Goal: Information Seeking & Learning: Learn about a topic

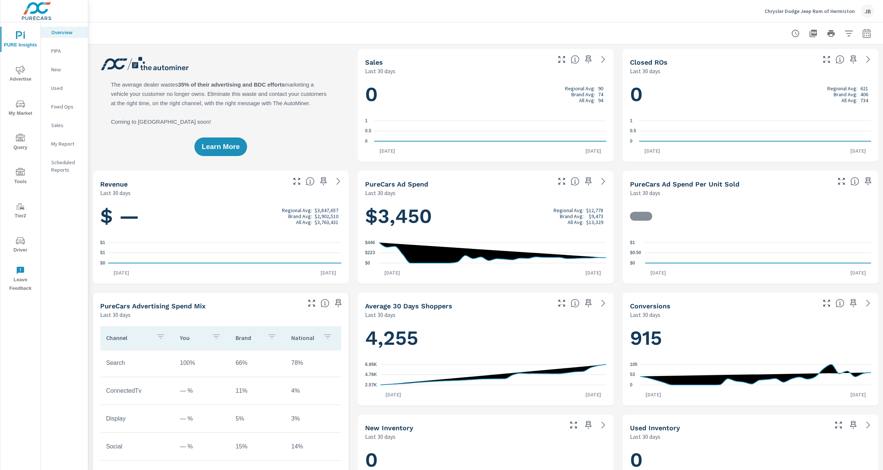
scroll to position [0, 0]
click at [19, 109] on span "My Market" at bounding box center [21, 108] width 36 height 18
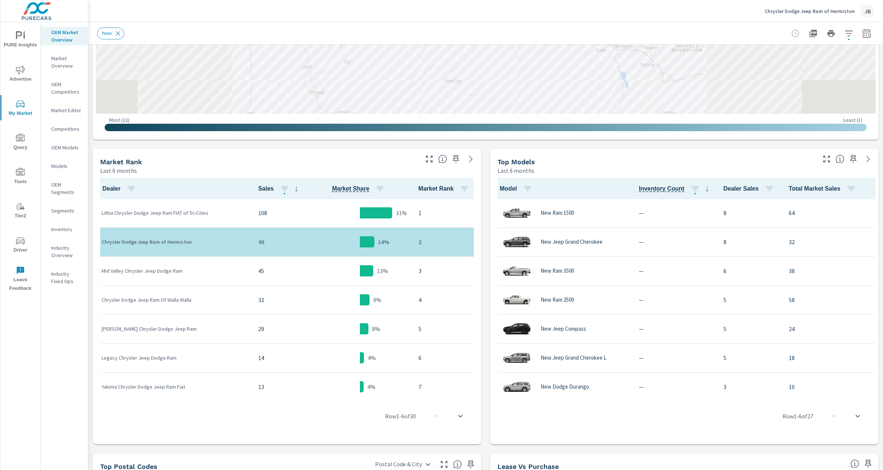
scroll to position [285, 0]
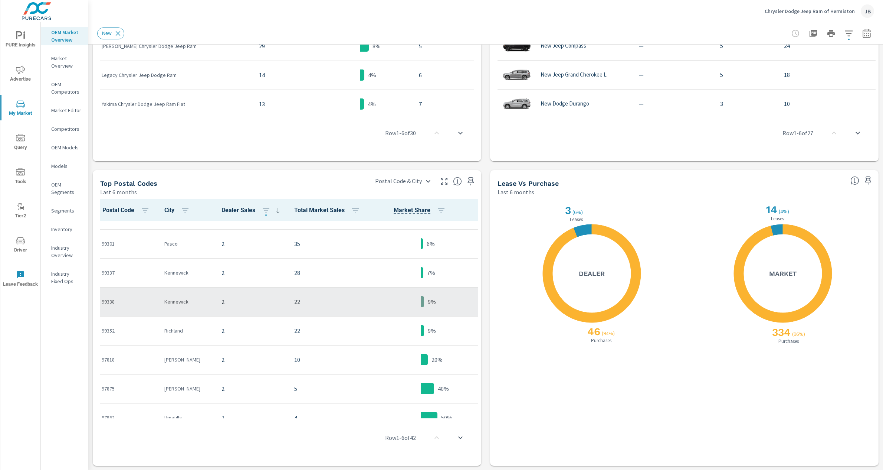
scroll to position [60, 0]
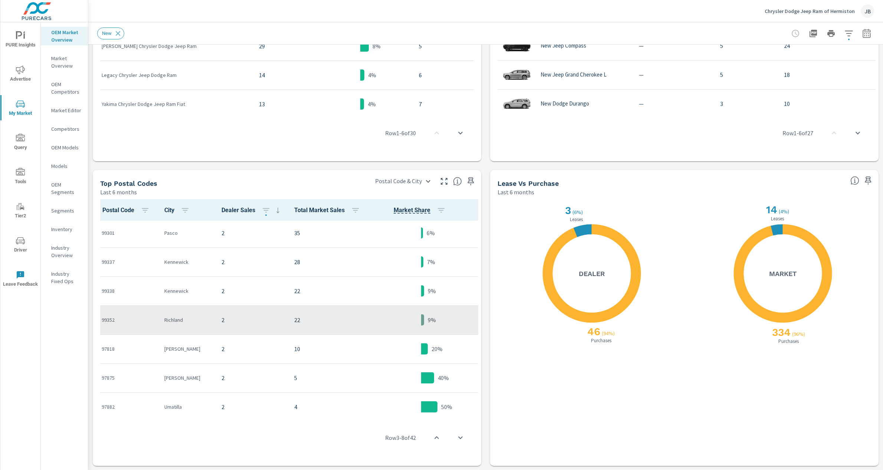
click at [158, 321] on td "99352" at bounding box center [127, 319] width 63 height 29
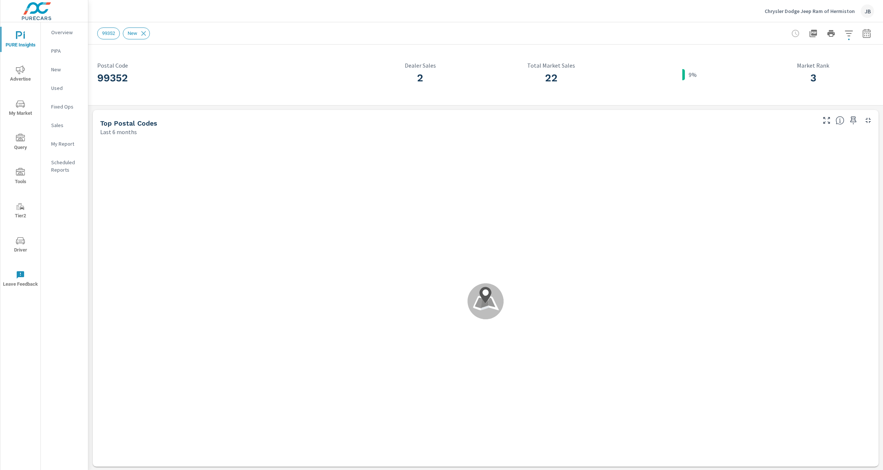
click at [93, 112] on div "Top Postal Codes Last 6 months" at bounding box center [455, 123] width 725 height 26
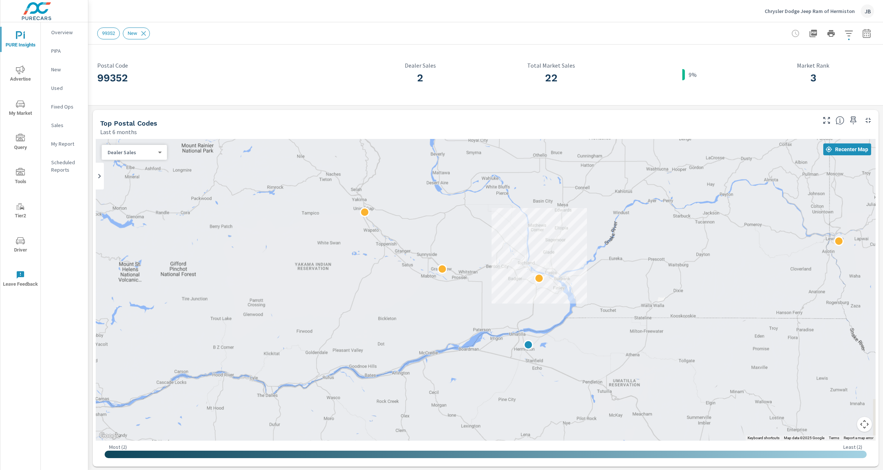
drag, startPoint x: 524, startPoint y: 245, endPoint x: 487, endPoint y: 323, distance: 86.0
click at [487, 324] on div at bounding box center [486, 289] width 780 height 301
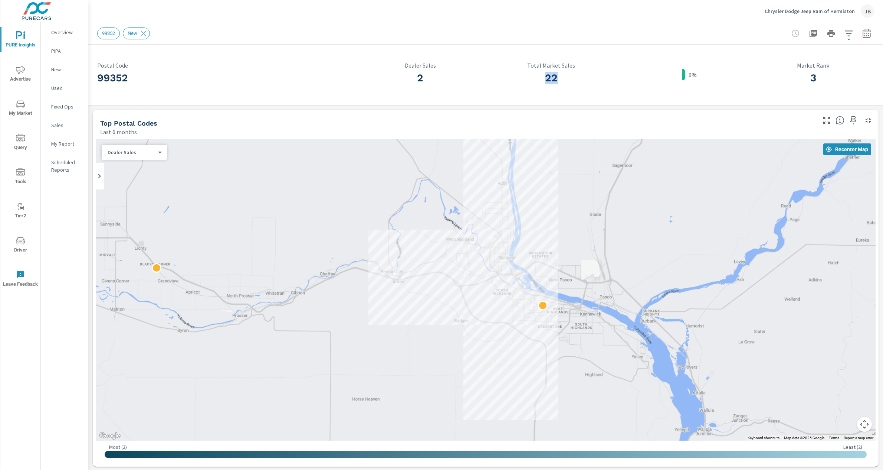
drag, startPoint x: 565, startPoint y: 76, endPoint x: 439, endPoint y: 75, distance: 126.6
click at [536, 76] on h3 "22" at bounding box center [551, 78] width 122 height 13
drag, startPoint x: 433, startPoint y: 76, endPoint x: 413, endPoint y: 76, distance: 19.7
click at [413, 76] on h3 "2" at bounding box center [420, 78] width 122 height 13
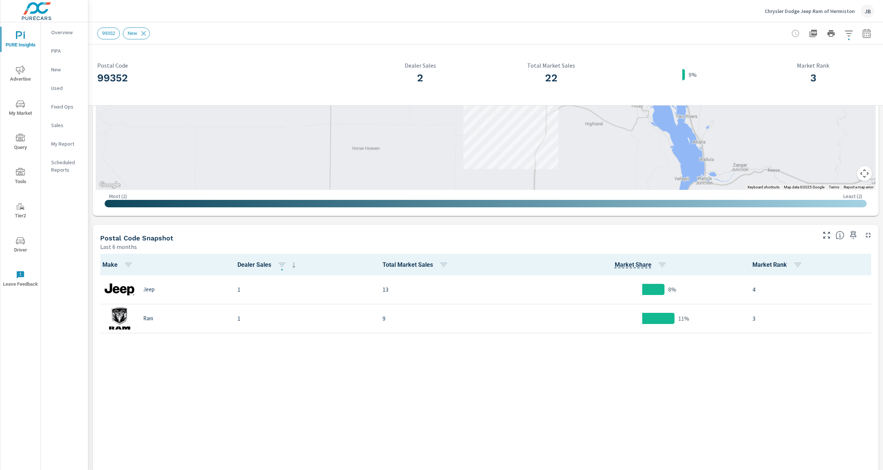
scroll to position [251, 0]
click at [150, 290] on p "Jeep" at bounding box center [149, 288] width 12 height 7
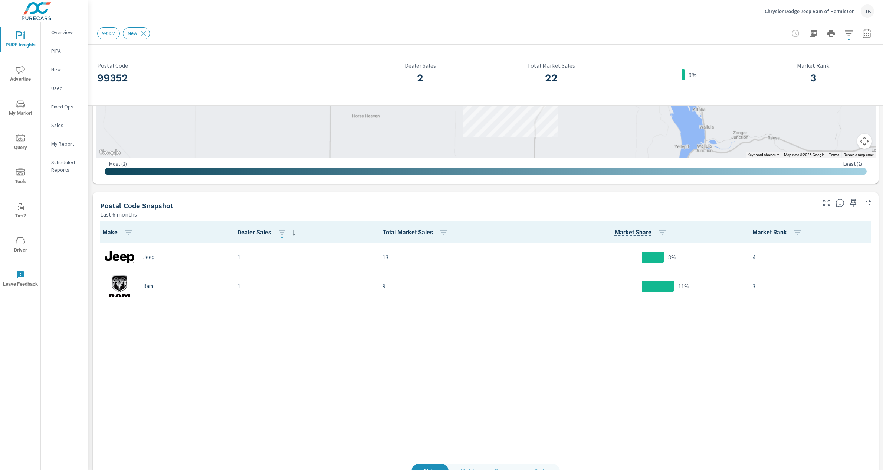
scroll to position [305, 0]
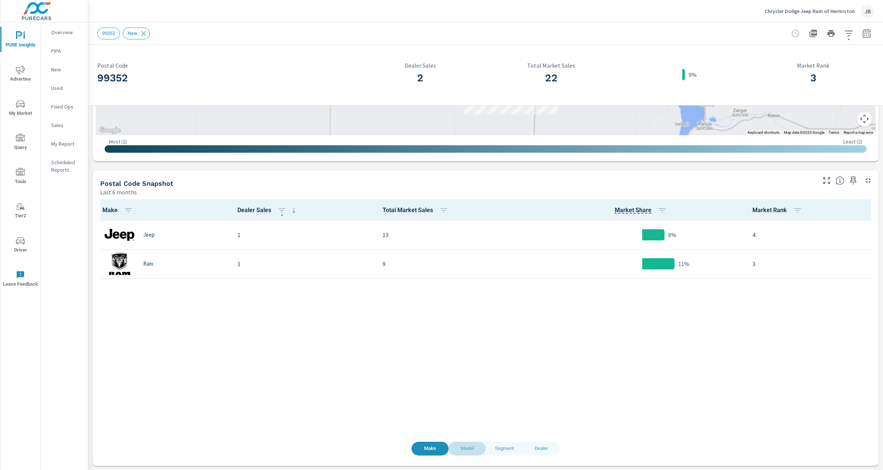
click at [467, 447] on span "Model" at bounding box center [467, 448] width 28 height 9
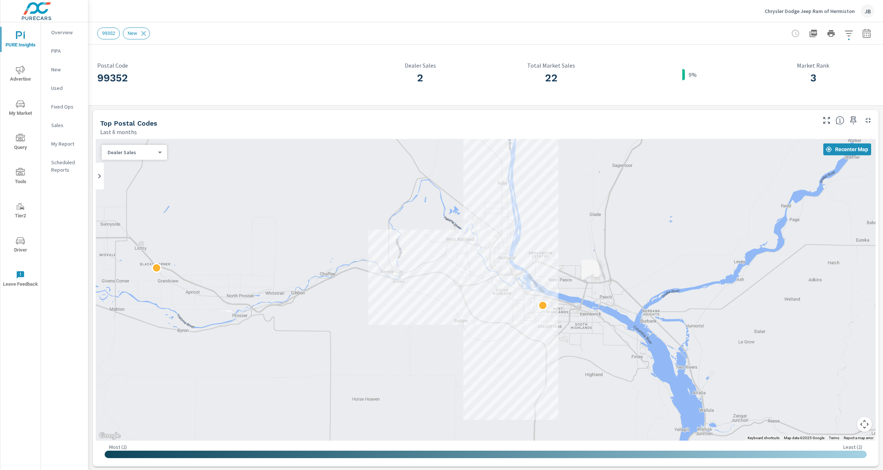
click at [90, 227] on div "99352 Postal Code 2 Dealer Sales 22 Total Market Sales 9% 3 Market Rank Top Pos…" at bounding box center [485, 410] width 795 height 730
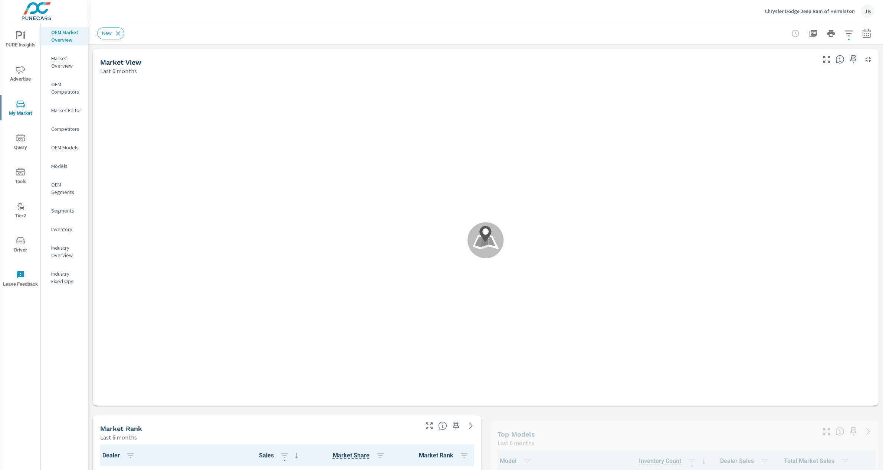
scroll to position [58, 0]
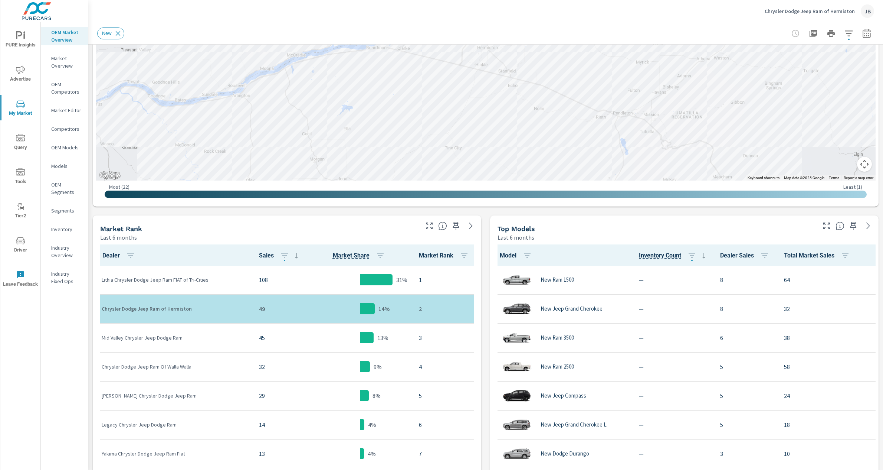
scroll to position [0, 0]
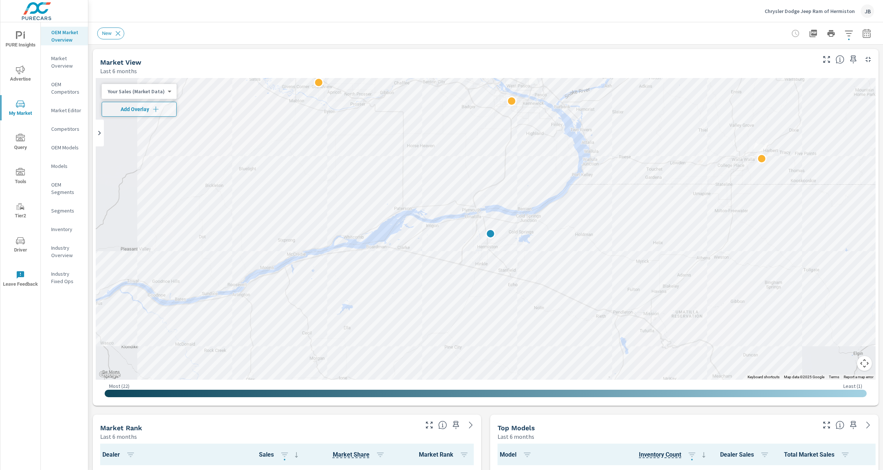
click at [63, 109] on p "Market Editor" at bounding box center [66, 110] width 31 height 7
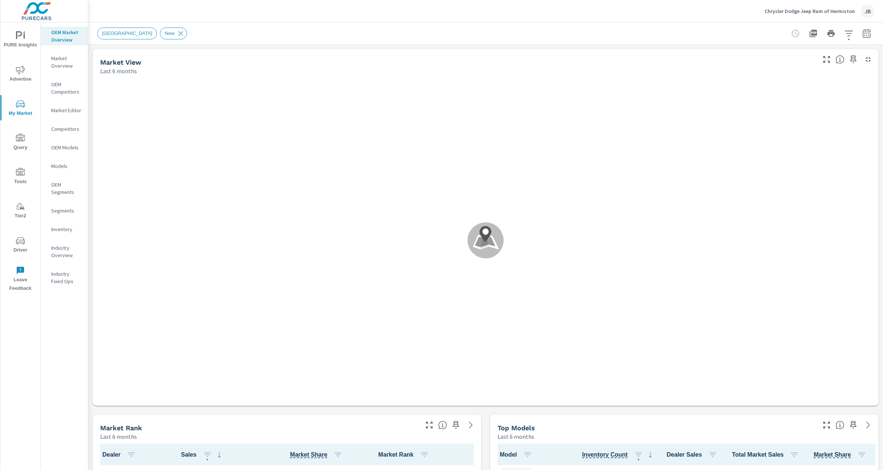
click at [490, 428] on div "Top Models Last 6 months" at bounding box center [654, 427] width 328 height 26
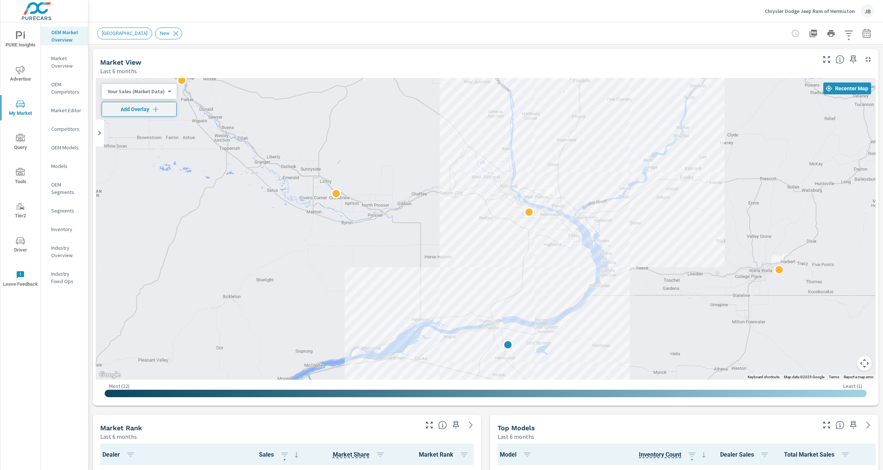
drag, startPoint x: 625, startPoint y: 133, endPoint x: 635, endPoint y: 243, distance: 110.7
click at [643, 245] on div at bounding box center [486, 228] width 780 height 301
click at [149, 112] on span "Add Overlay" at bounding box center [139, 108] width 68 height 7
click at [148, 108] on body "PURE Insights Advertise My Market Query Tools Tier2 Driver Leave Feedback OEM M…" at bounding box center [441, 235] width 883 height 470
click at [143, 109] on li "Market Rank" at bounding box center [138, 109] width 72 height 12
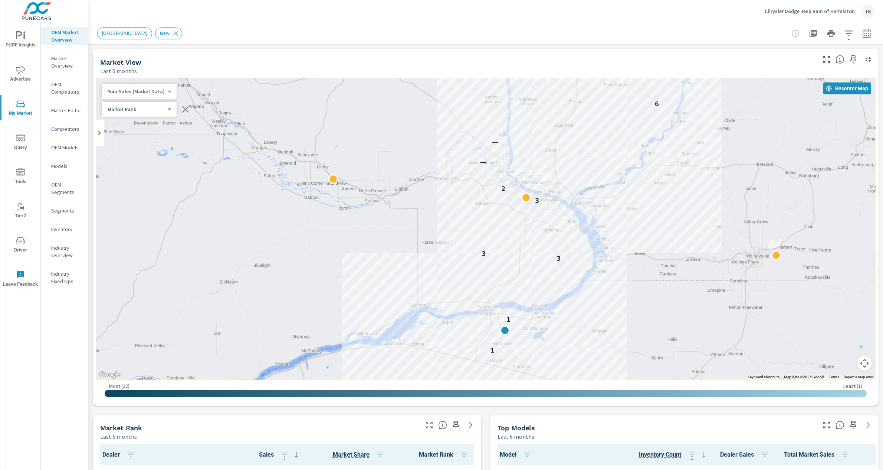
drag, startPoint x: 707, startPoint y: 258, endPoint x: 704, endPoint y: 242, distance: 16.7
click at [481, 435] on div "Market Rank Last 6 months" at bounding box center [287, 427] width 389 height 26
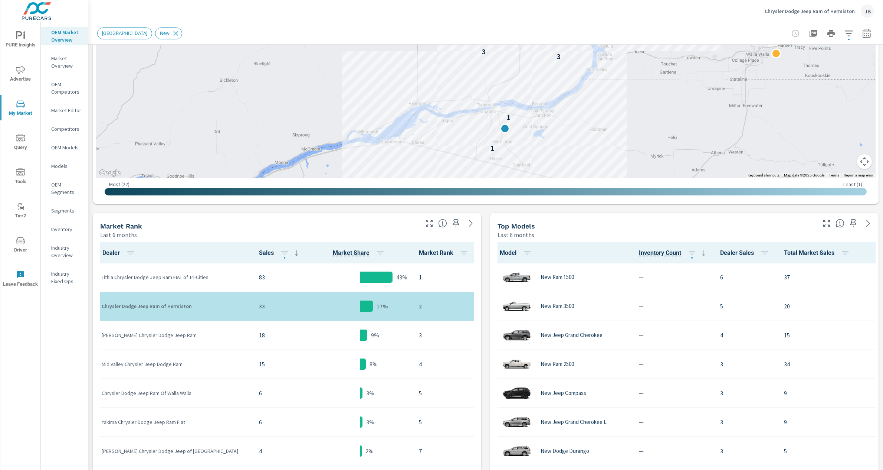
scroll to position [267, 0]
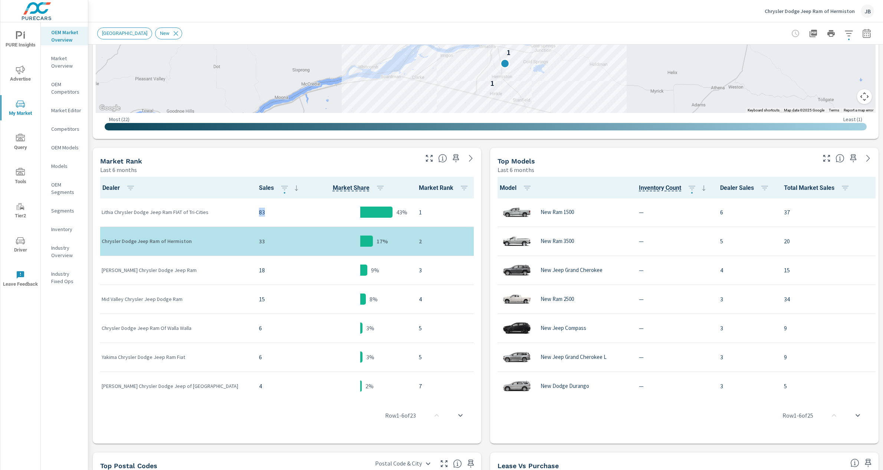
drag, startPoint x: 236, startPoint y: 214, endPoint x: 212, endPoint y: 214, distance: 24.5
click at [212, 214] on tr "Lithia Chrysler Dodge Jeep Ram FIAT of Tri-Cities 83 43% 1" at bounding box center [287, 212] width 383 height 29
click at [212, 214] on p "Lithia Chrysler Dodge Jeep Ram FIAT of Tri-Cities" at bounding box center [175, 211] width 146 height 7
drag, startPoint x: 213, startPoint y: 241, endPoint x: 205, endPoint y: 241, distance: 8.2
click at [205, 241] on tr "Chrysler Dodge Jeep Ram of Hermiston 33 17% 2" at bounding box center [287, 240] width 383 height 29
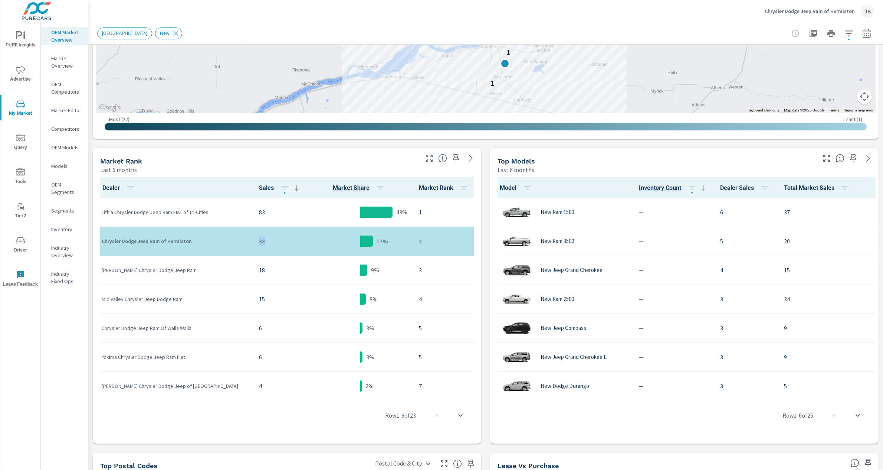
click at [259, 241] on p "33" at bounding box center [280, 240] width 43 height 9
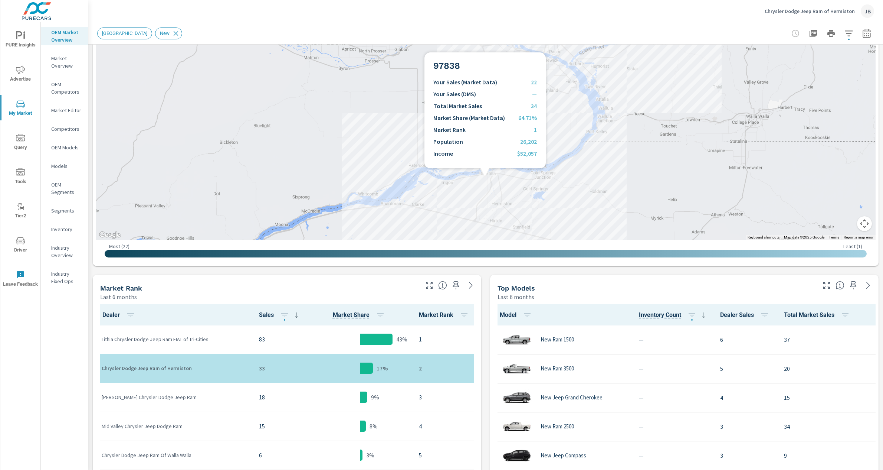
scroll to position [125, 0]
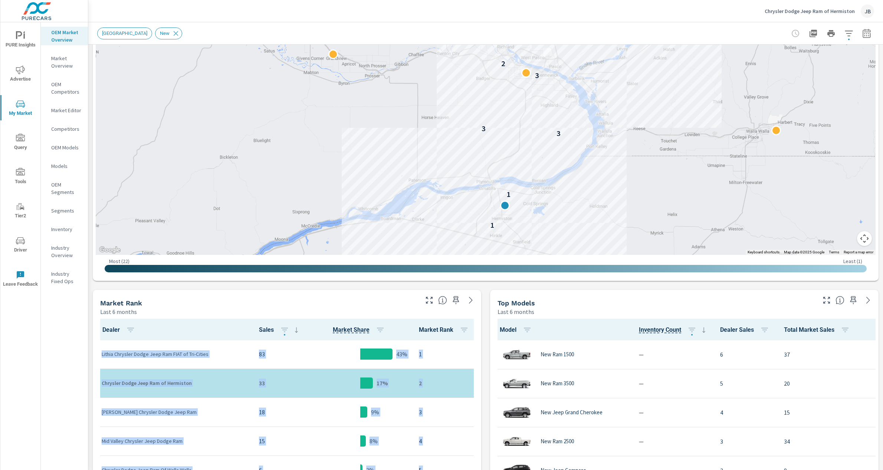
drag, startPoint x: 487, startPoint y: 371, endPoint x: 483, endPoint y: 326, distance: 44.8
click at [483, 326] on div "Market View Last 6 months ← Move left → Move right ↑ Move up ↓ Move down + Zoom…" at bounding box center [485, 407] width 795 height 974
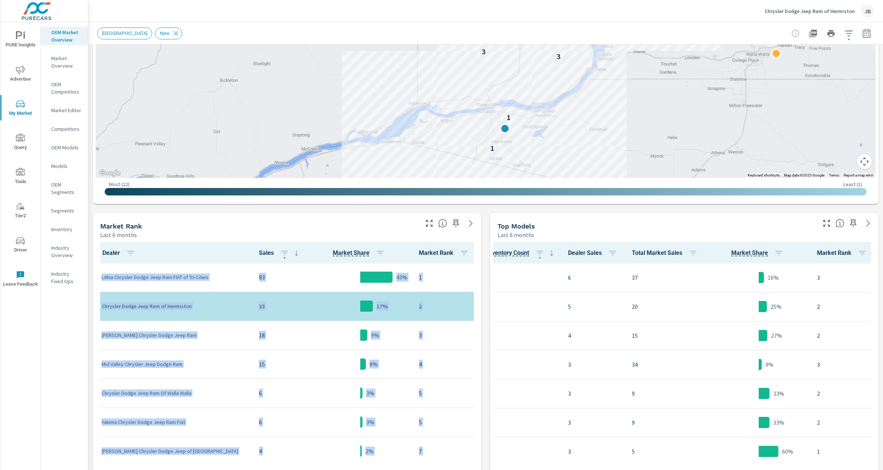
scroll to position [201, 0]
click at [869, 33] on icon "button" at bounding box center [866, 34] width 5 height 3
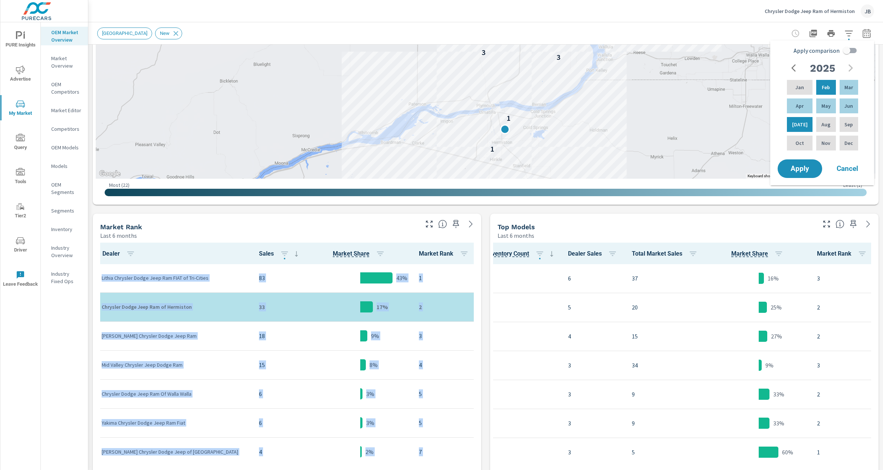
click at [843, 55] on input "Apply comparison" at bounding box center [847, 50] width 42 height 14
checkbox input "true"
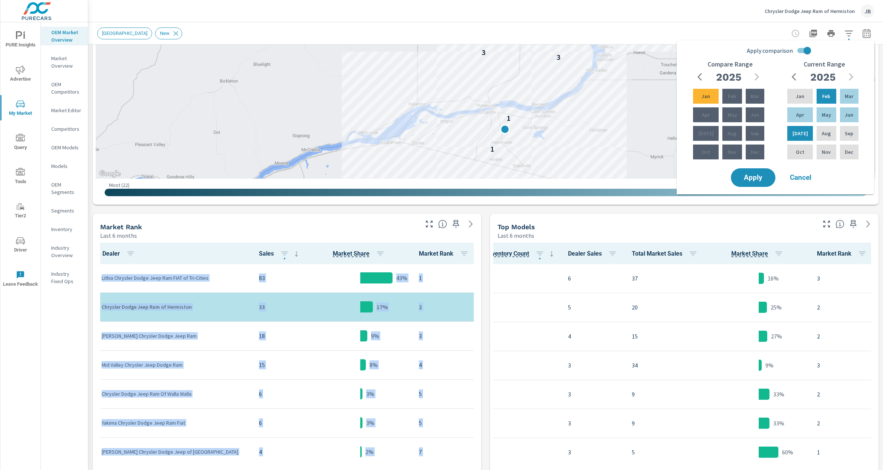
click at [721, 95] on div "Feb" at bounding box center [732, 96] width 22 height 18
drag, startPoint x: 703, startPoint y: 78, endPoint x: 722, endPoint y: 108, distance: 35.6
click at [703, 78] on icon "button" at bounding box center [702, 76] width 9 height 9
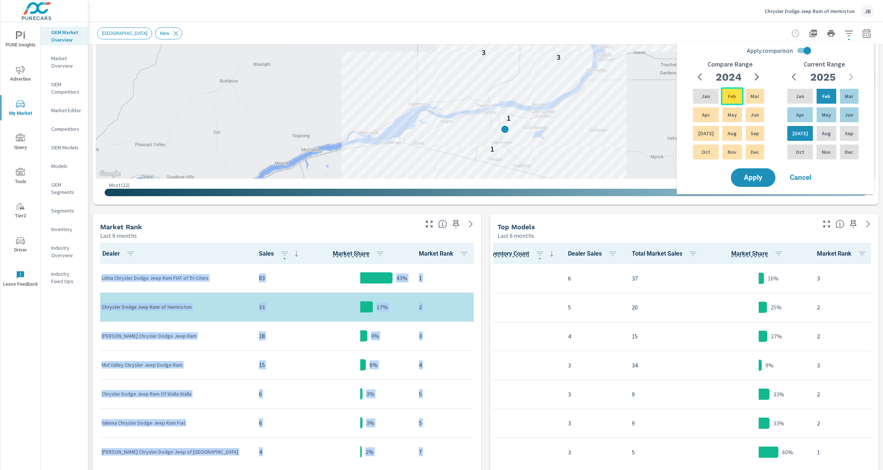
click at [728, 97] on p "Feb" at bounding box center [732, 95] width 8 height 7
click at [709, 132] on div "[DATE]" at bounding box center [706, 133] width 29 height 18
click at [729, 98] on p "Feb" at bounding box center [732, 95] width 8 height 7
drag, startPoint x: 755, startPoint y: 180, endPoint x: 752, endPoint y: 178, distance: 3.8
click at [755, 180] on span "Apply" at bounding box center [753, 177] width 30 height 7
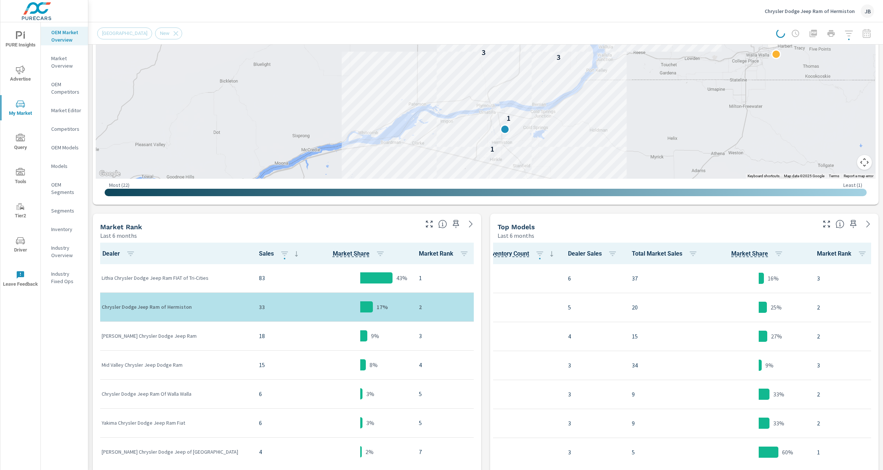
click at [486, 221] on div "Market View Last 6 months ← Move left → Move right ↑ Move up ↓ Move down + Zoom…" at bounding box center [485, 331] width 795 height 974
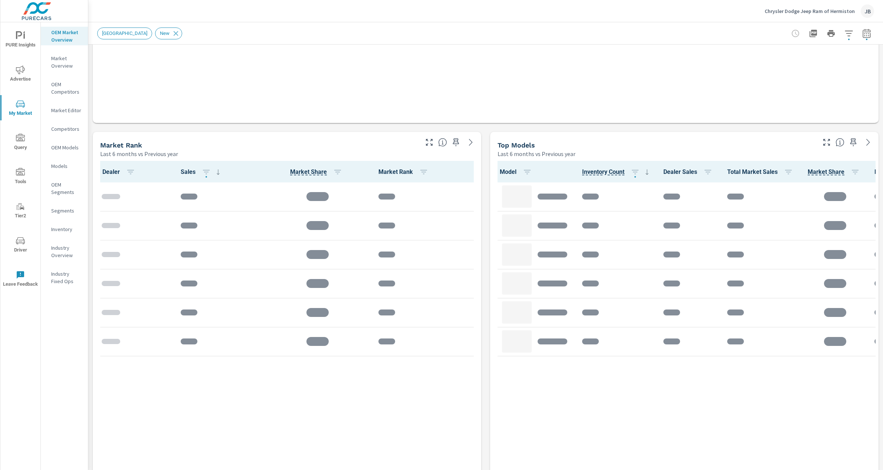
scroll to position [410, 0]
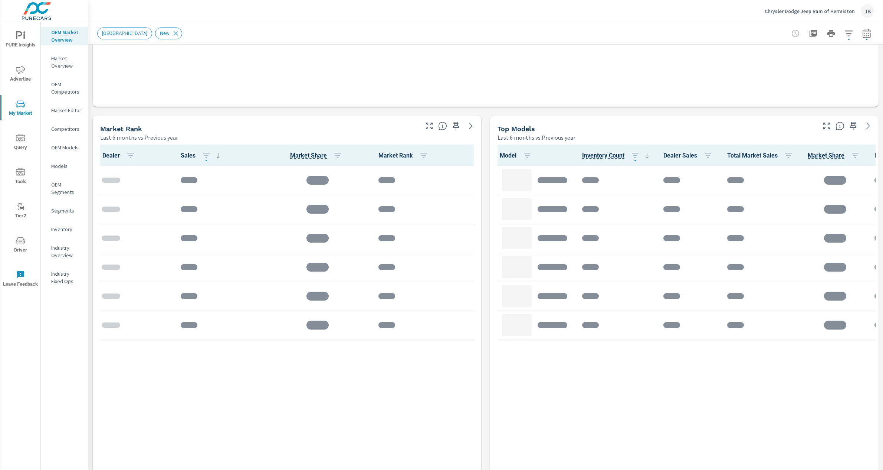
click at [488, 177] on div "Market View Last 6 months vs Previous year .map-bw_svg__st2{fill:#fdfefe}.map-b…" at bounding box center [485, 269] width 795 height 1271
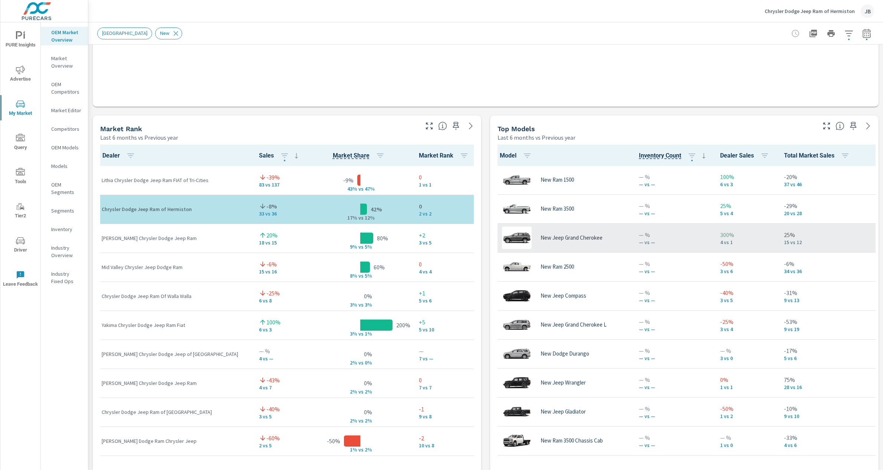
scroll to position [0, 0]
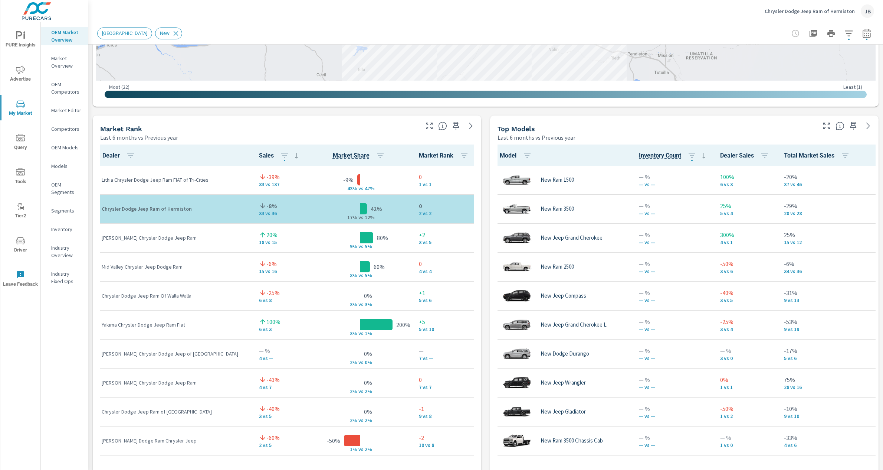
click at [486, 208] on div "Market View Last 6 months vs Previous year 1 1 3 3 3 2 — — 6 Most ( 22 ) Least …" at bounding box center [485, 269] width 795 height 1271
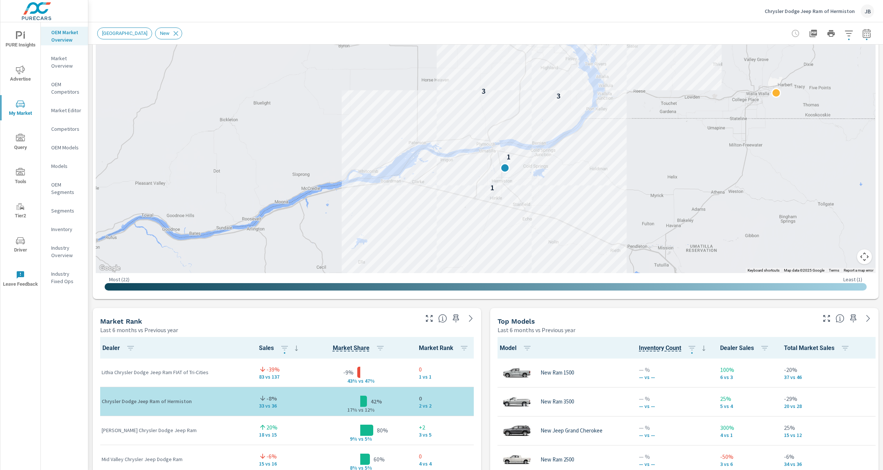
scroll to position [213, 0]
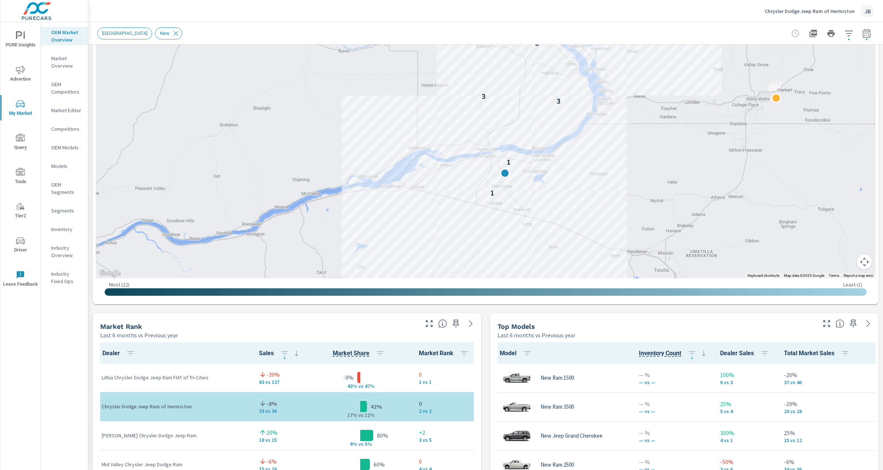
click at [487, 345] on div "Market View Last 6 months vs Previous year ← Move left → Move right ↑ Move up ↓…" at bounding box center [485, 467] width 795 height 1271
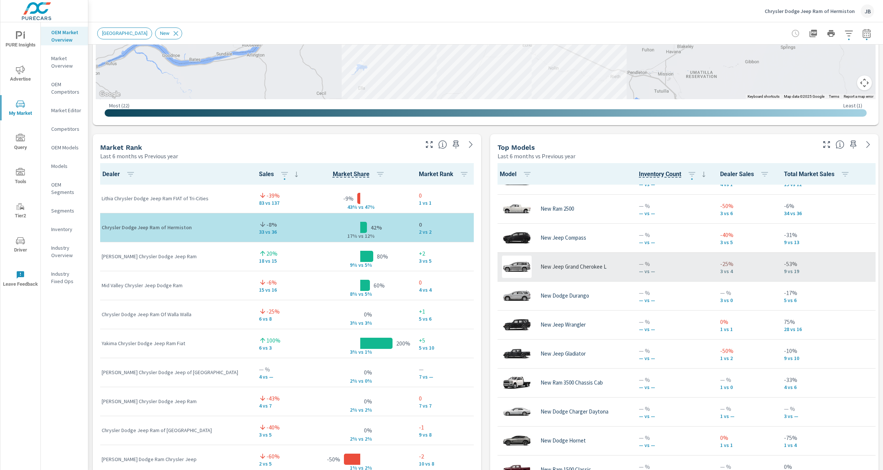
scroll to position [77, 0]
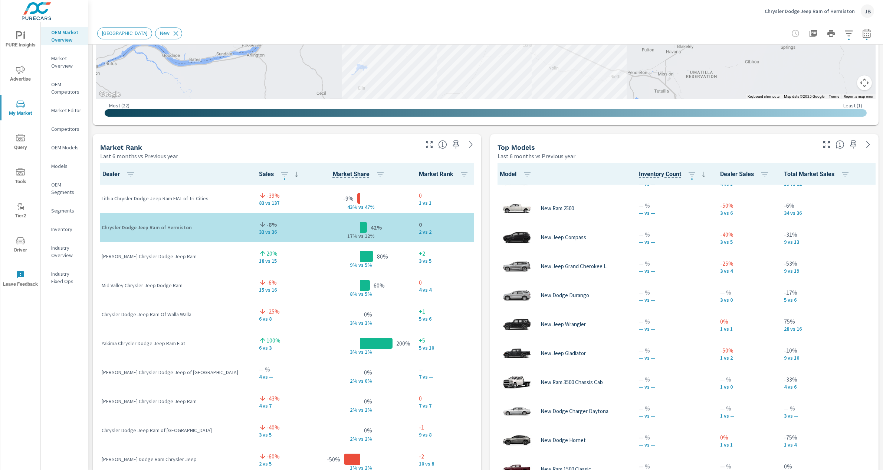
click at [69, 229] on p "Inventory" at bounding box center [66, 228] width 31 height 7
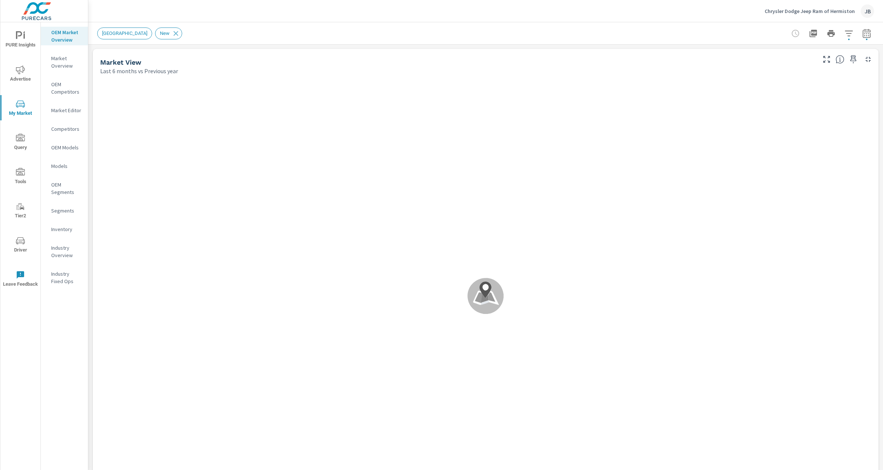
scroll to position [87, 0]
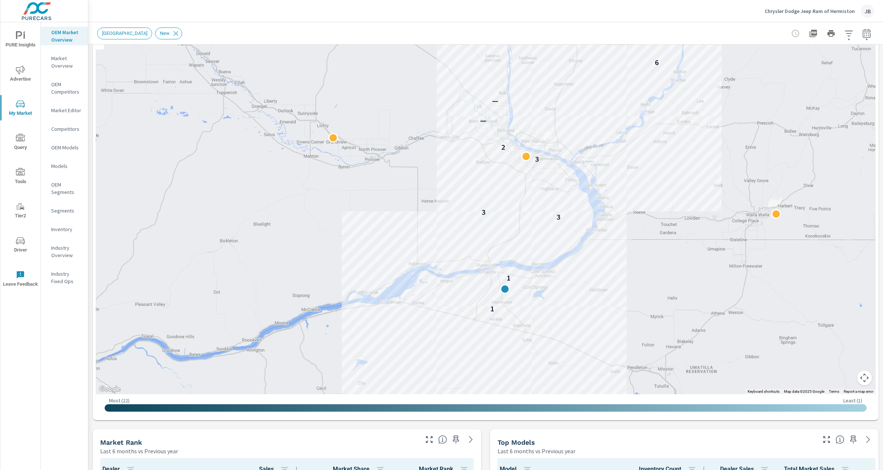
scroll to position [0, 0]
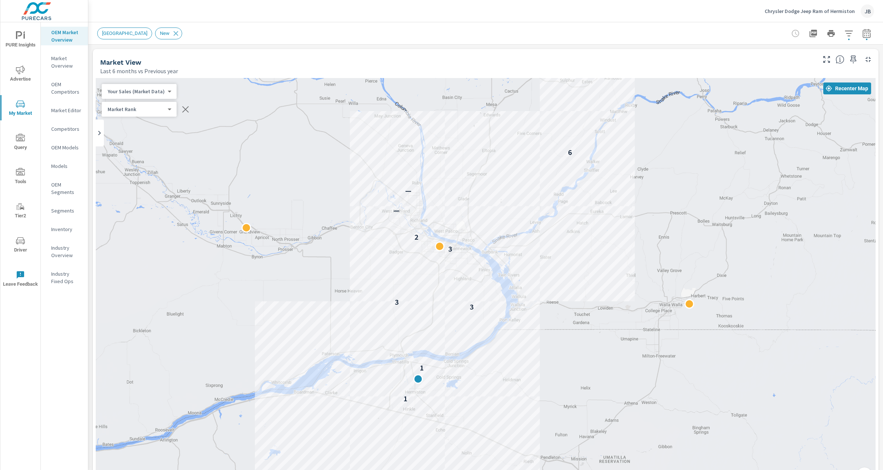
drag, startPoint x: 437, startPoint y: 237, endPoint x: 439, endPoint y: 278, distance: 41.7
click at [439, 278] on div "1 1 3 3 3 2 — — 6" at bounding box center [486, 284] width 780 height 413
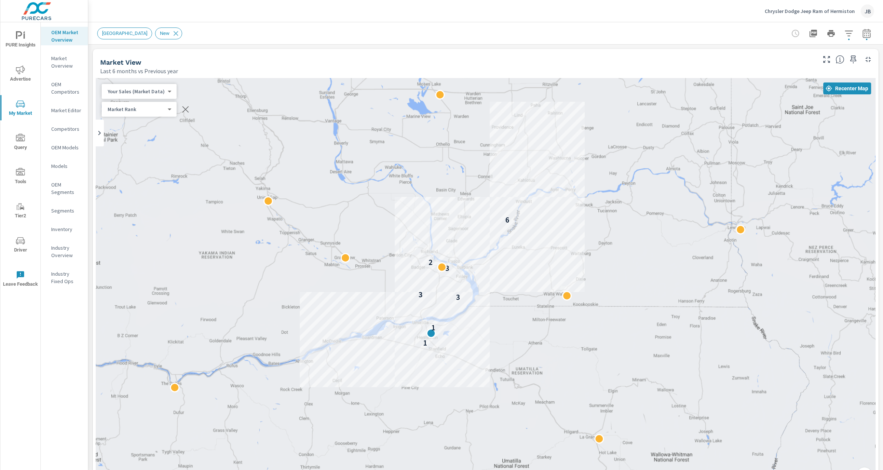
click at [418, 68] on div "Last 6 months vs Previous year" at bounding box center [457, 70] width 715 height 9
click at [99, 137] on icon at bounding box center [99, 132] width 9 height 9
click at [167, 132] on icon at bounding box center [168, 132] width 9 height 9
click at [98, 133] on icon at bounding box center [99, 132] width 9 height 9
click at [167, 133] on icon at bounding box center [168, 133] width 3 height 4
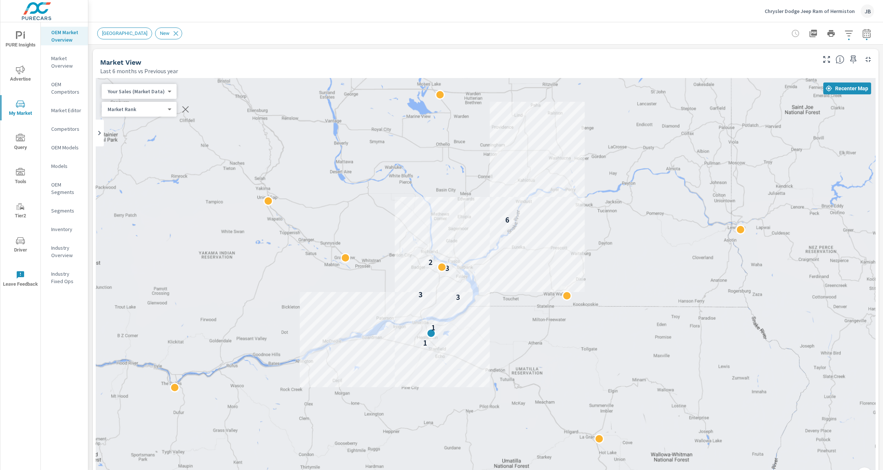
drag, startPoint x: 99, startPoint y: 61, endPoint x: 170, endPoint y: 60, distance: 70.9
click at [172, 55] on div "Market View Last 6 months vs Previous year" at bounding box center [455, 62] width 725 height 26
click at [170, 72] on p "Last 6 months vs Previous year" at bounding box center [139, 70] width 78 height 9
drag, startPoint x: 153, startPoint y: 71, endPoint x: 104, endPoint y: 59, distance: 50.3
click at [104, 59] on div "Market View Last 6 months vs Previous year" at bounding box center [455, 62] width 725 height 26
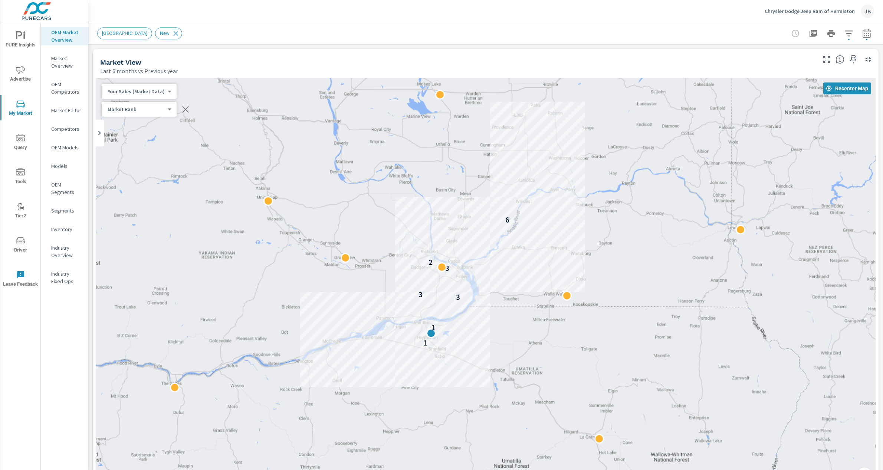
click at [104, 59] on h5 "Market View" at bounding box center [120, 62] width 41 height 8
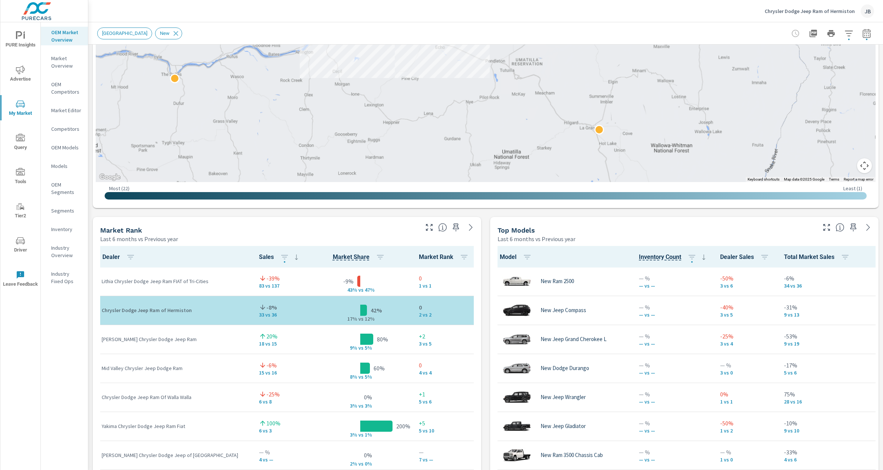
scroll to position [308, 0]
click at [490, 343] on div "Market View Last 6 months vs Previous year ← Move left → Move right ↑ Move up ↓…" at bounding box center [485, 371] width 795 height 1271
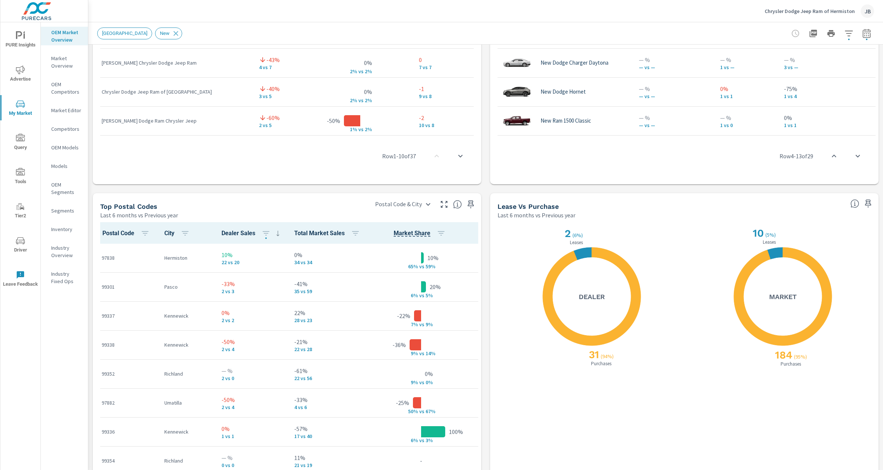
scroll to position [735, 0]
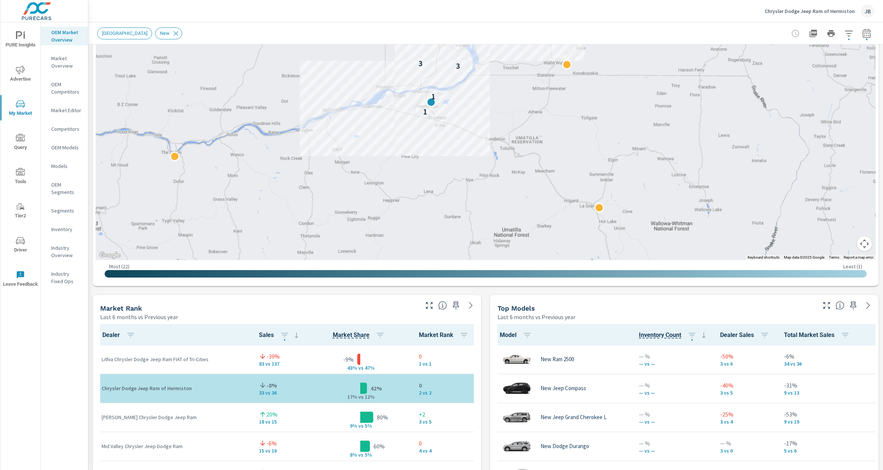
scroll to position [0, 0]
